Goal: Transaction & Acquisition: Purchase product/service

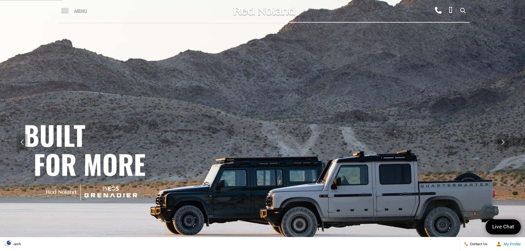
click at [77, 11] on span "Menu" at bounding box center [80, 11] width 13 height 22
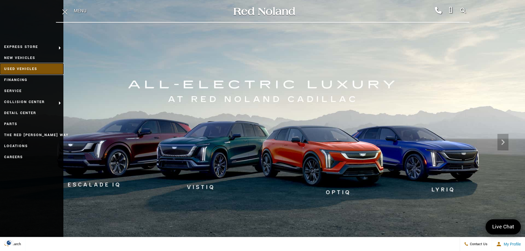
click at [31, 70] on link "Used Vehicles" at bounding box center [31, 68] width 63 height 11
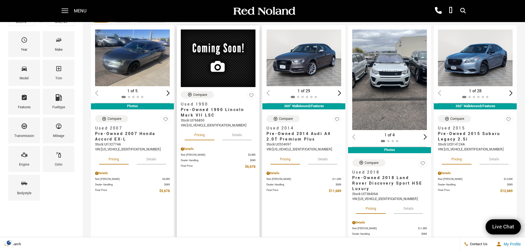
scroll to position [52, 0]
click at [169, 92] on div "Next slide" at bounding box center [168, 92] width 3 height 5
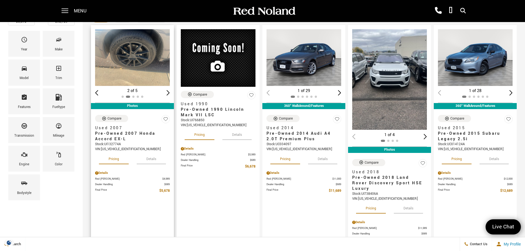
click at [169, 92] on div "Next slide" at bounding box center [168, 92] width 3 height 5
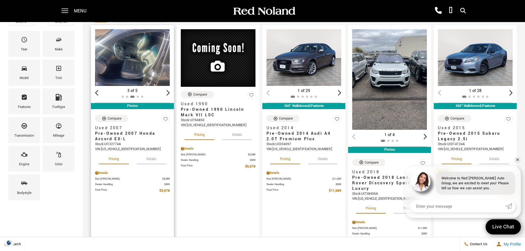
click at [169, 92] on div "Next slide" at bounding box center [168, 92] width 3 height 5
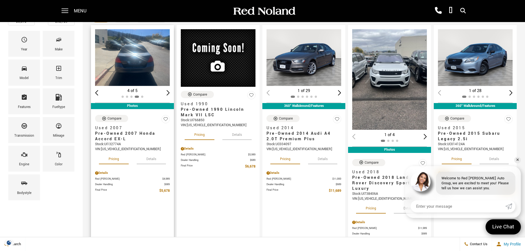
click at [169, 92] on div "Next slide" at bounding box center [168, 92] width 3 height 5
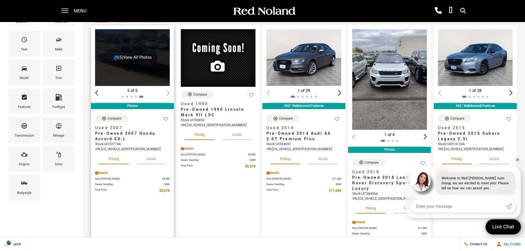
click at [137, 71] on div "(5) View All Photos" at bounding box center [133, 57] width 76 height 57
click at [119, 134] on span "Pre-Owned 2007 Honda Accord EX-L" at bounding box center [130, 136] width 71 height 11
click at [114, 138] on span "Pre-Owned 2007 Honda Accord EX-L" at bounding box center [130, 136] width 71 height 11
